Goal: Task Accomplishment & Management: Complete application form

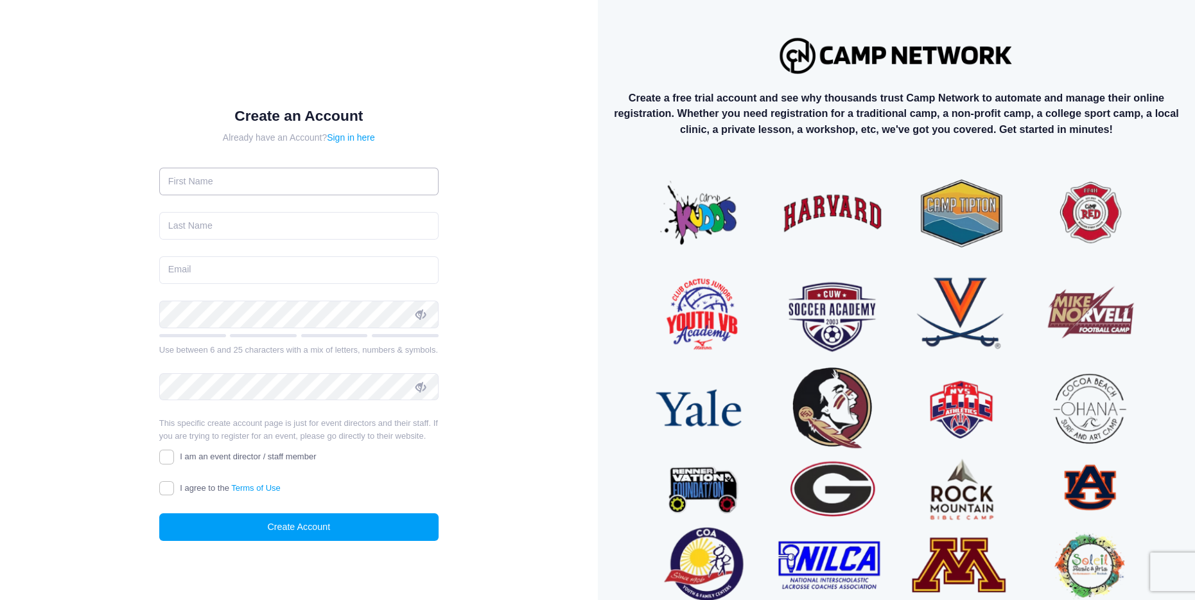
click at [299, 179] on input "text" at bounding box center [298, 182] width 279 height 28
type input "Sarah"
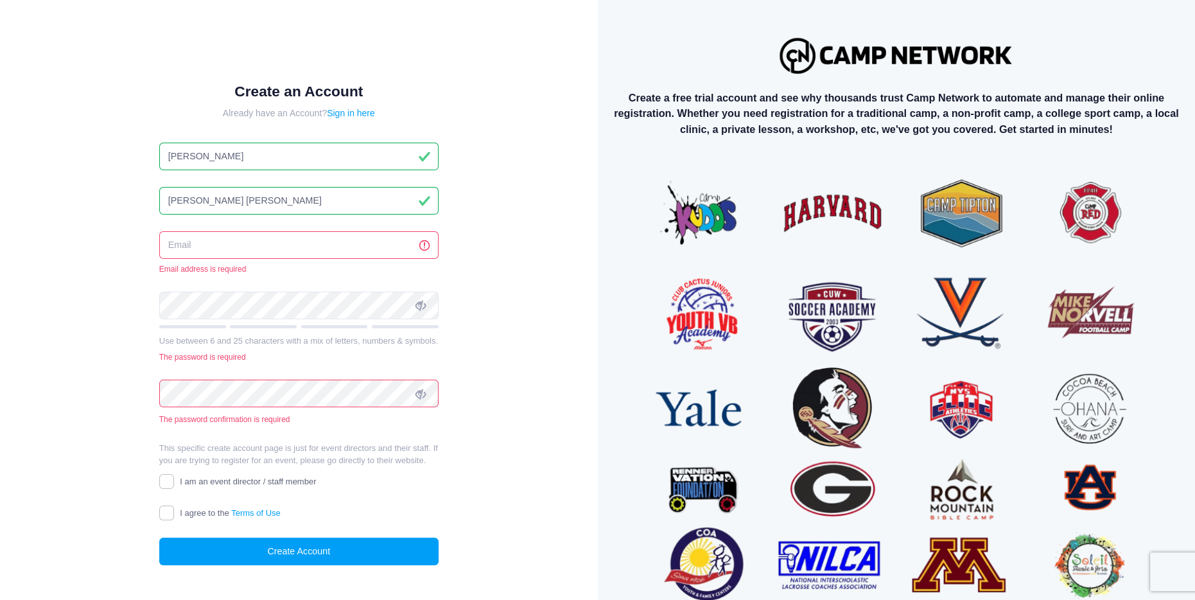
drag, startPoint x: 216, startPoint y: 199, endPoint x: 117, endPoint y: 202, distance: 99.6
click at [117, 202] on div "Create an Account Already have an Account? Sign in here Sarah Donaldson Kutz Em…" at bounding box center [299, 334] width 556 height 627
type input "Kutz"
click at [218, 244] on input "email" at bounding box center [298, 245] width 279 height 28
type input "sarah@sierralandcompany.com"
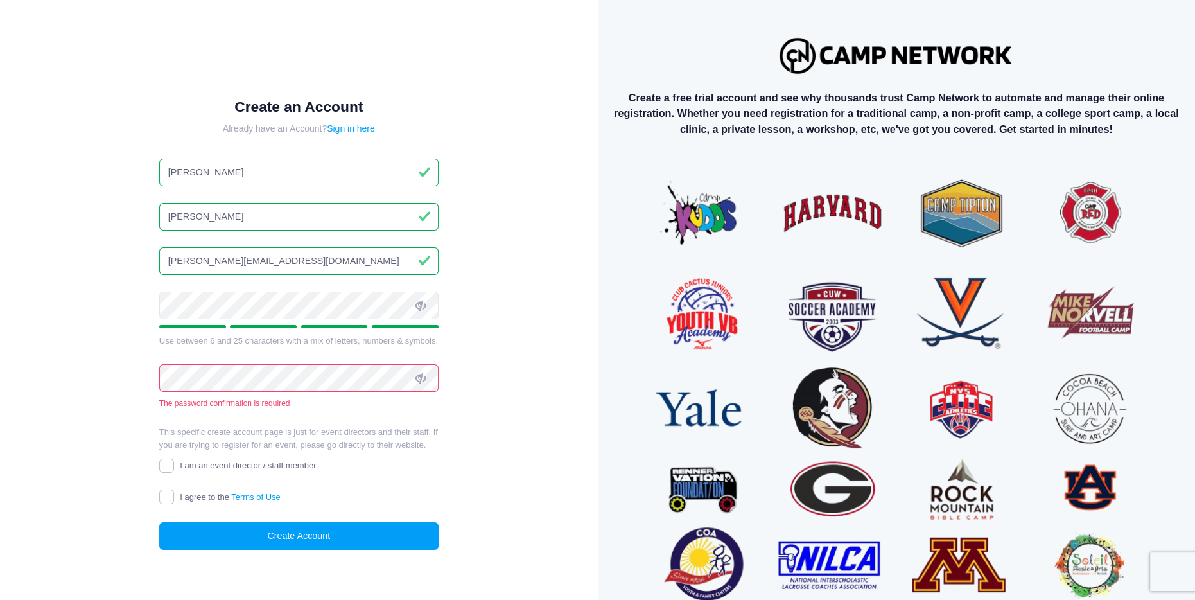
click at [423, 306] on icon at bounding box center [420, 305] width 10 height 10
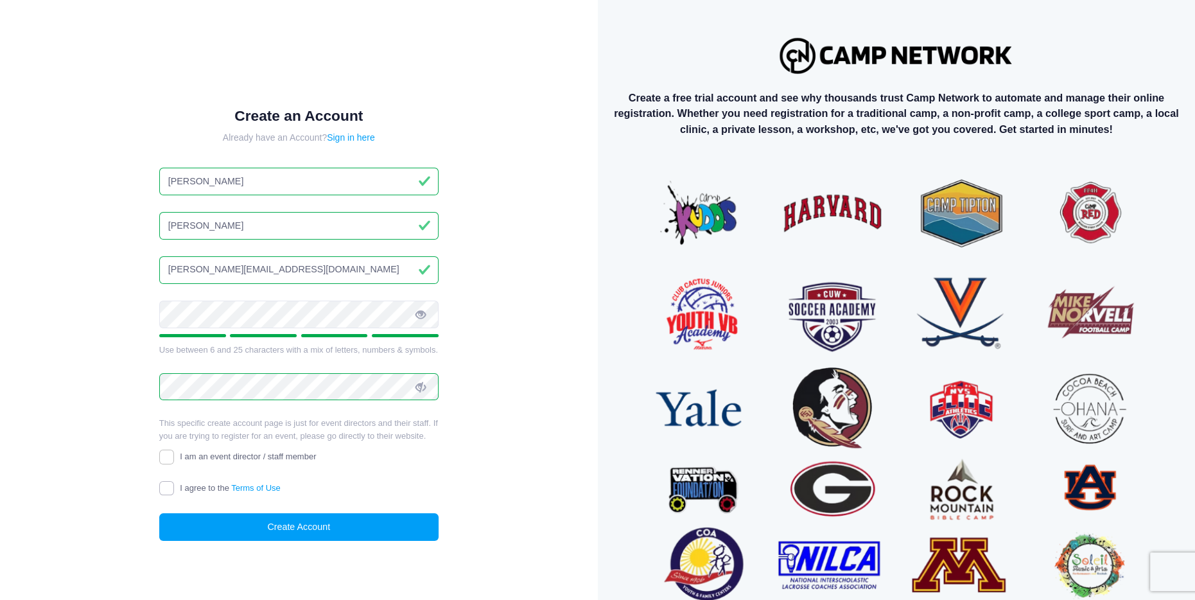
click at [166, 485] on input "I agree to the Terms of Use" at bounding box center [166, 488] width 15 height 15
checkbox input "true"
click at [312, 530] on button "Create Account" at bounding box center [298, 527] width 279 height 28
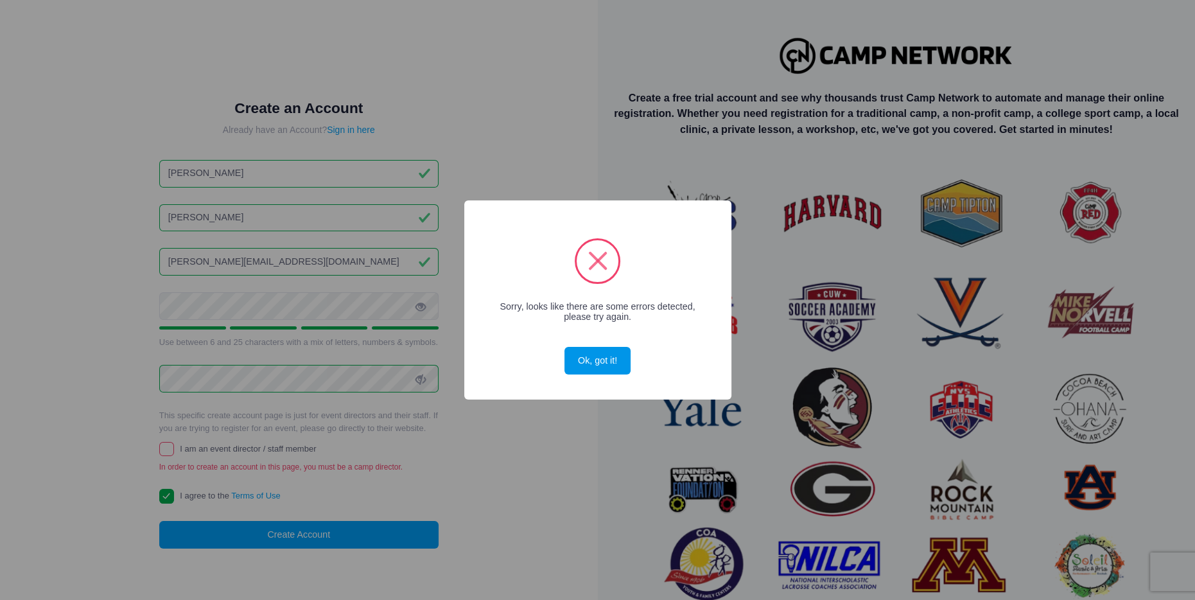
click at [602, 364] on button "Ok, got it!" at bounding box center [596, 361] width 65 height 28
